Goal: Task Accomplishment & Management: Manage account settings

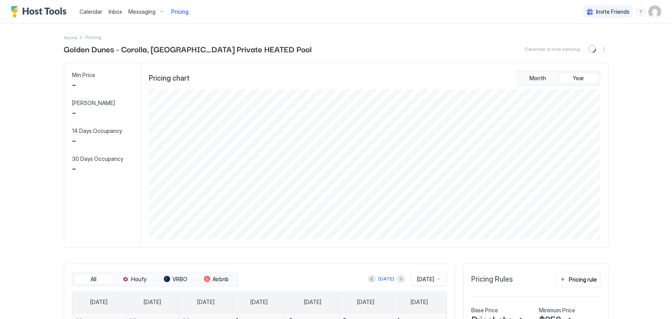
scroll to position [151, 454]
click at [99, 8] on span "Calendar" at bounding box center [91, 11] width 23 height 7
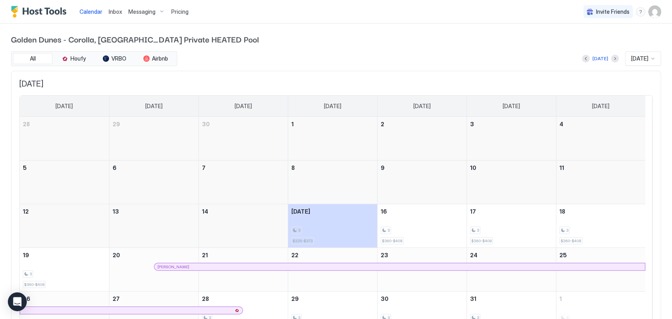
click at [650, 57] on div at bounding box center [653, 59] width 6 height 6
click at [632, 122] on span "[DATE]" at bounding box center [639, 122] width 16 height 6
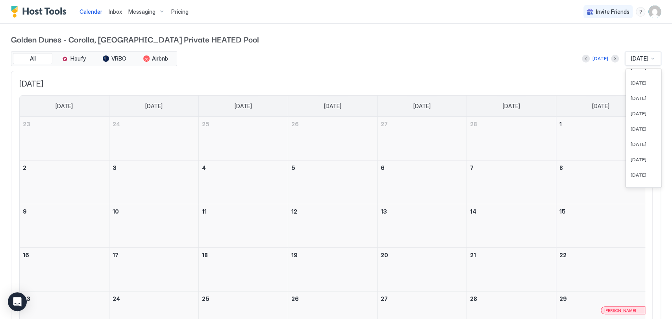
scroll to position [47, 0]
click at [637, 71] on span "[DATE]" at bounding box center [639, 71] width 16 height 6
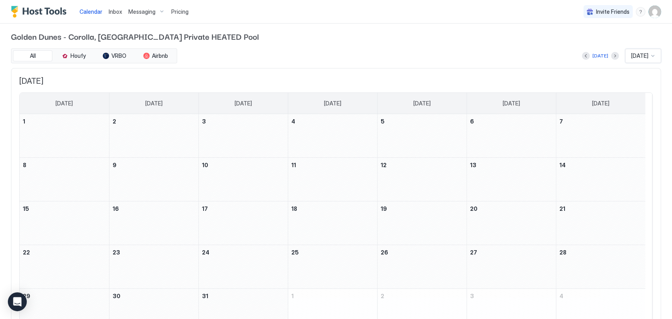
scroll to position [2, 0]
click at [650, 56] on div at bounding box center [653, 56] width 6 height 6
click at [631, 126] on div "[DATE]" at bounding box center [643, 130] width 35 height 15
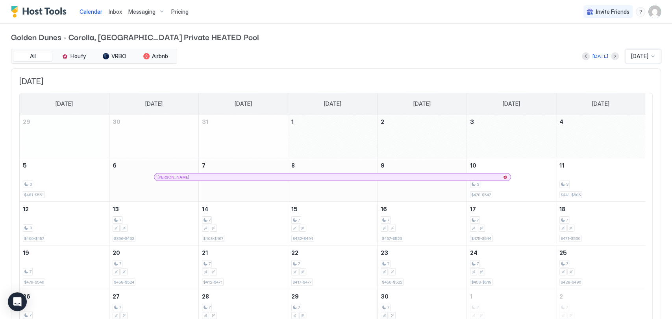
click at [176, 9] on span "Pricing" at bounding box center [179, 11] width 17 height 7
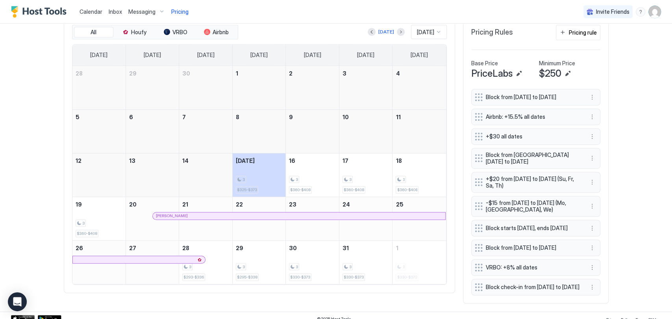
scroll to position [250, 0]
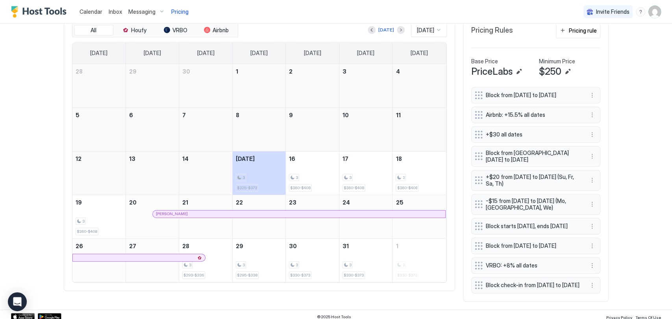
click at [563, 250] on span "Block from [DATE] to [DATE]" at bounding box center [533, 246] width 94 height 7
click at [588, 251] on button "More options" at bounding box center [592, 245] width 9 height 9
click at [602, 266] on span "Edit" at bounding box center [600, 266] width 9 height 6
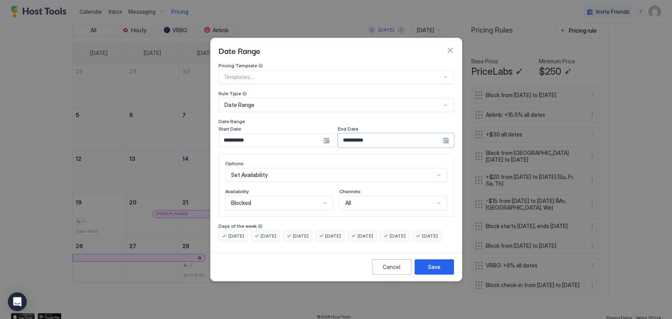
click at [395, 137] on input "**********" at bounding box center [390, 140] width 104 height 13
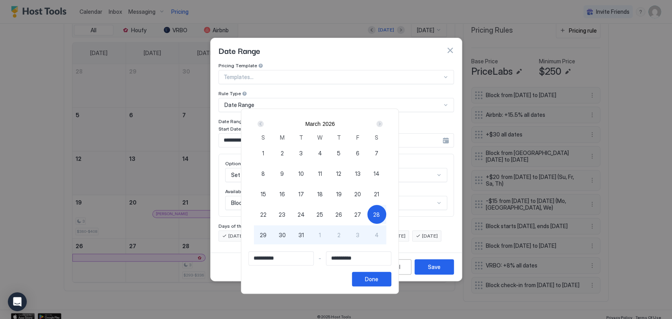
click at [380, 211] on span "28" at bounding box center [376, 215] width 7 height 8
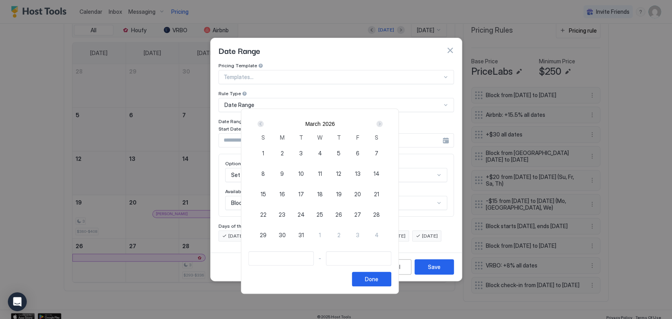
click at [380, 212] on span "28" at bounding box center [376, 215] width 7 height 8
type input "**********"
click at [348, 233] on div "2" at bounding box center [339, 235] width 19 height 19
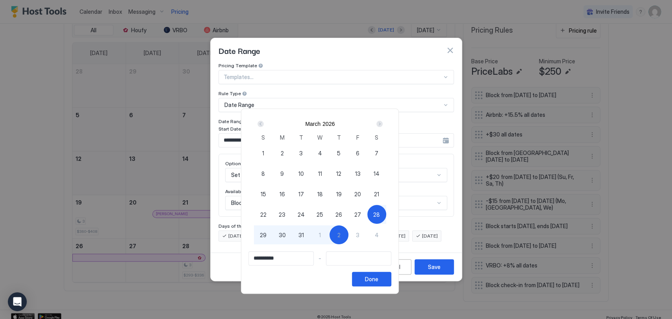
type input "**********"
click at [378, 278] on div "Done" at bounding box center [371, 279] width 13 height 8
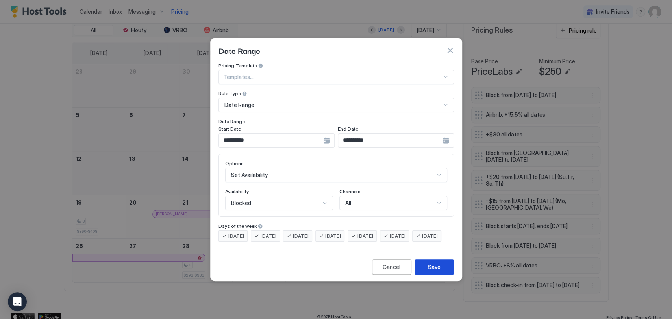
click at [437, 269] on button "Save" at bounding box center [434, 267] width 39 height 15
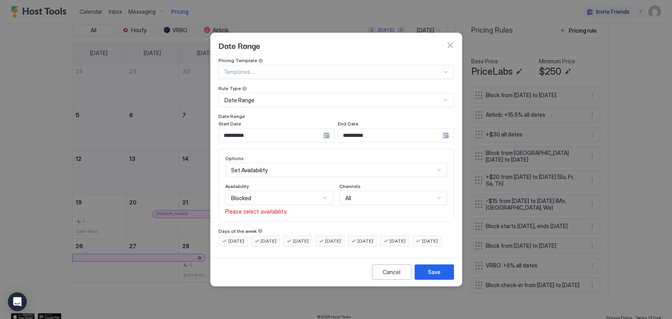
click at [321, 195] on div "Blocked" at bounding box center [275, 198] width 91 height 7
click at [300, 229] on div "Blocked" at bounding box center [280, 232] width 98 height 6
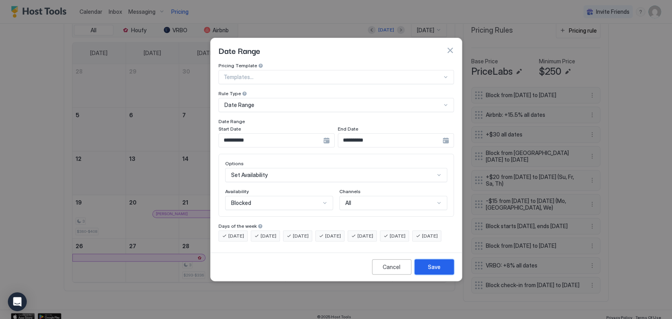
click at [437, 271] on div "Save" at bounding box center [434, 267] width 13 height 8
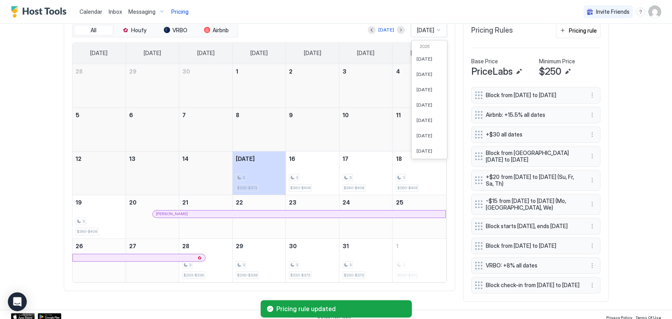
click at [438, 29] on div at bounding box center [439, 30] width 6 height 6
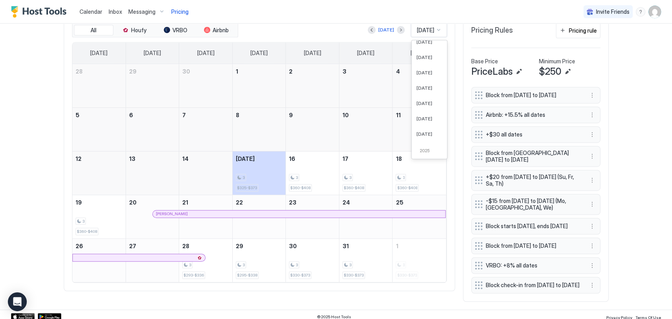
scroll to position [46, 0]
click at [422, 56] on span "[DATE]" at bounding box center [425, 59] width 16 height 6
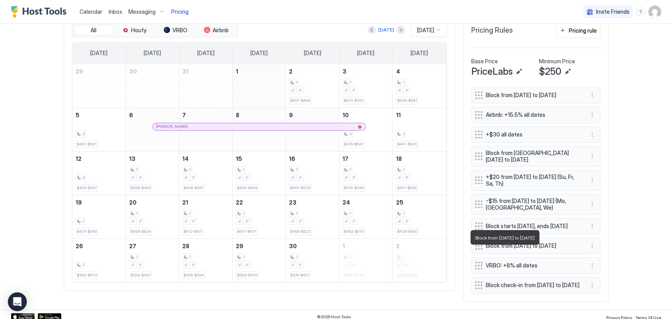
click at [541, 250] on span "Block from [DATE] to [DATE]" at bounding box center [533, 246] width 94 height 7
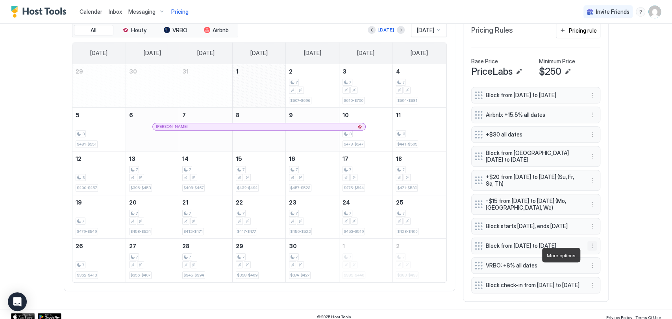
click at [589, 251] on button "More options" at bounding box center [592, 245] width 9 height 9
click at [601, 265] on span "Edit" at bounding box center [600, 266] width 9 height 6
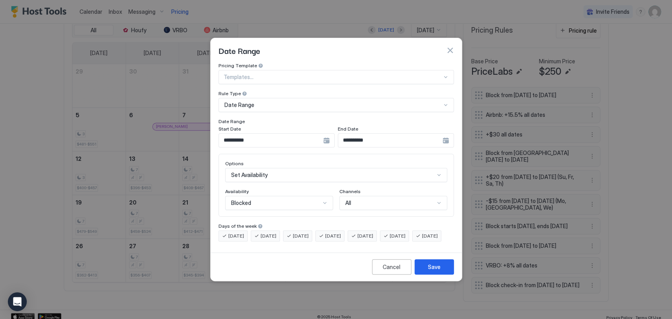
click at [406, 134] on input "**********" at bounding box center [390, 140] width 104 height 13
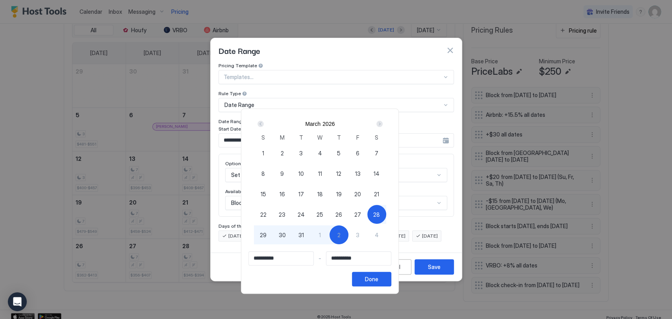
click at [386, 213] on div "28" at bounding box center [376, 214] width 19 height 19
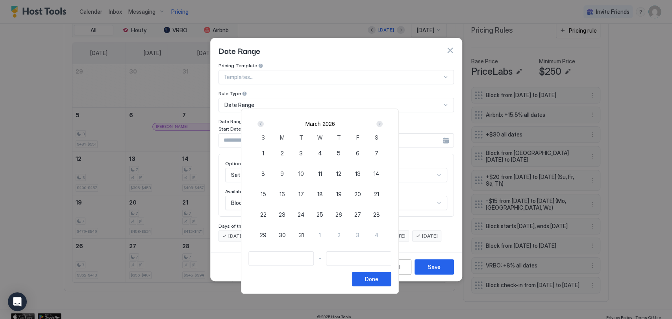
click at [367, 234] on div "3" at bounding box center [357, 235] width 19 height 19
type input "**********"
click at [380, 214] on span "28" at bounding box center [376, 215] width 7 height 8
type input "**********"
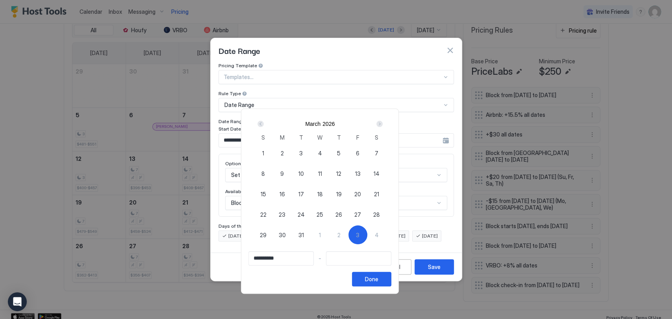
type input "**********"
click at [367, 235] on div "3" at bounding box center [357, 235] width 19 height 19
type input "**********"
click at [391, 278] on button "Done" at bounding box center [371, 279] width 39 height 15
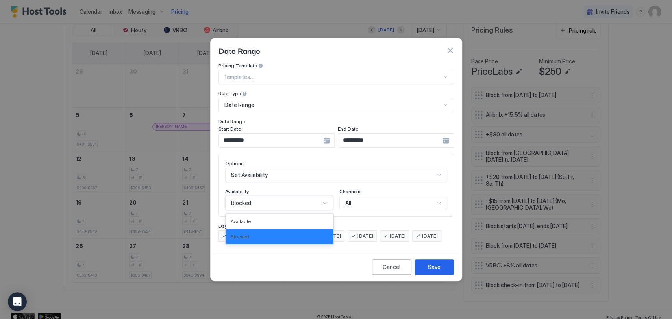
click at [304, 200] on div "Blocked" at bounding box center [275, 203] width 89 height 7
click at [282, 234] on div "Blocked" at bounding box center [280, 237] width 98 height 6
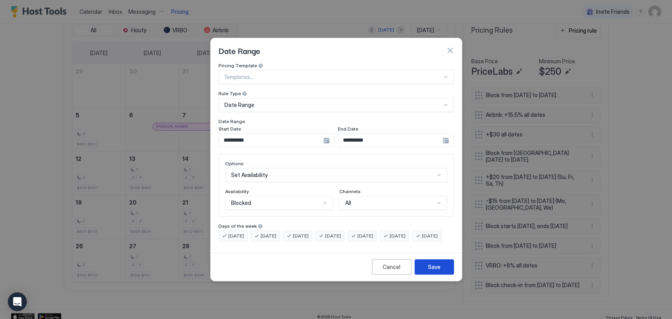
click at [443, 271] on button "Save" at bounding box center [434, 267] width 39 height 15
